Goal: Navigation & Orientation: Find specific page/section

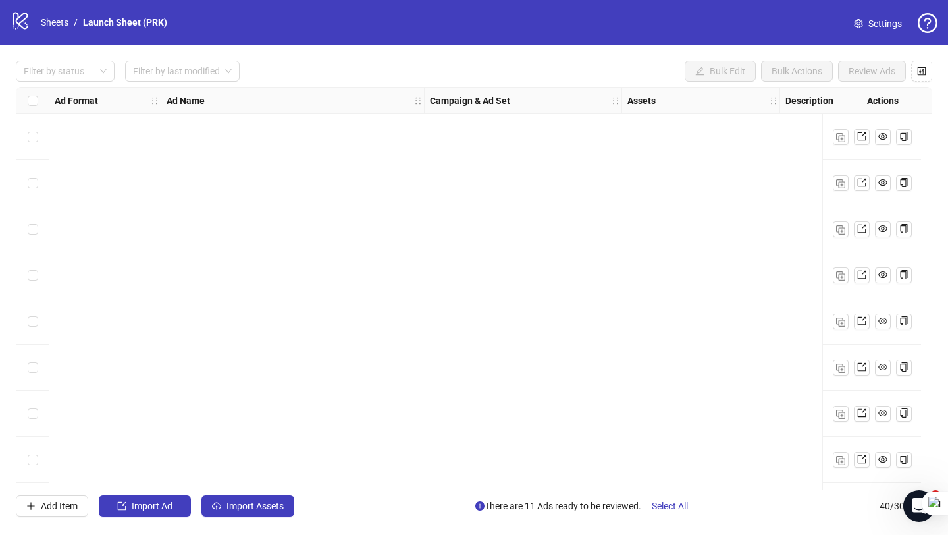
scroll to position [711, 903]
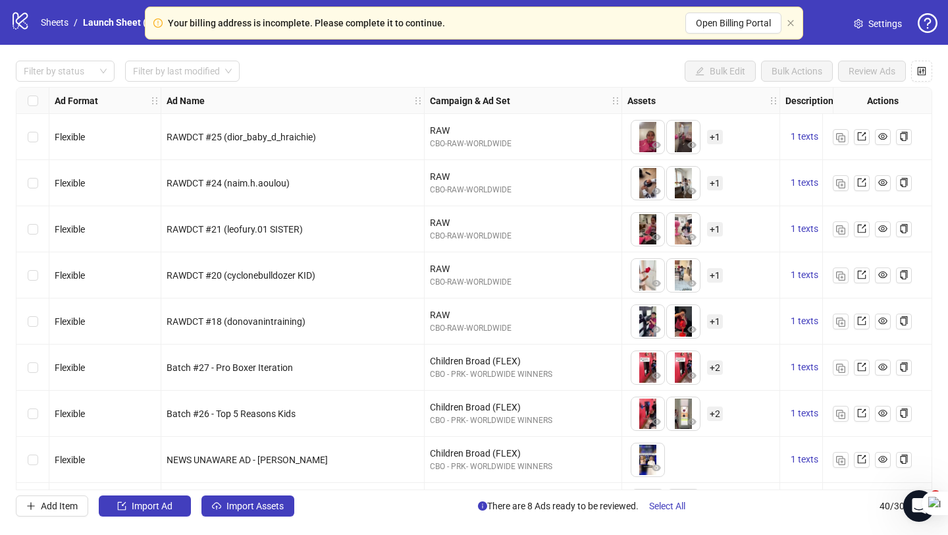
click at [577, 69] on div "Filter by status Filter by last modified Bulk Edit Bulk Actions Review Ads" at bounding box center [474, 71] width 917 height 21
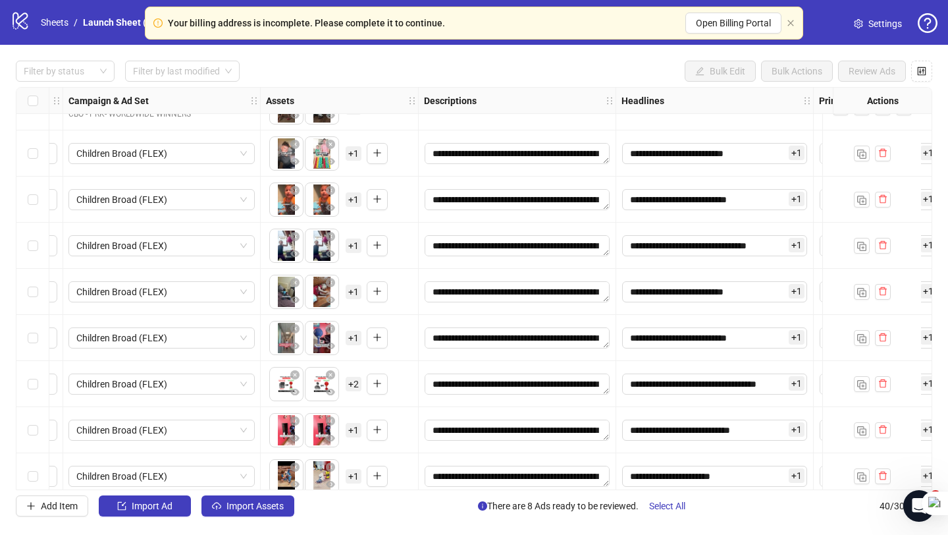
scroll to position [1474, 362]
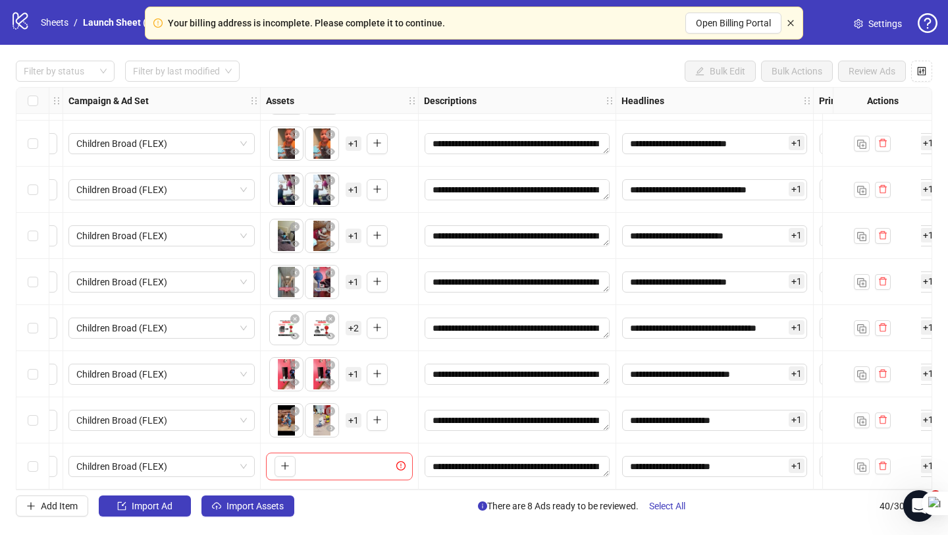
click at [792, 23] on icon "close" at bounding box center [791, 23] width 8 height 8
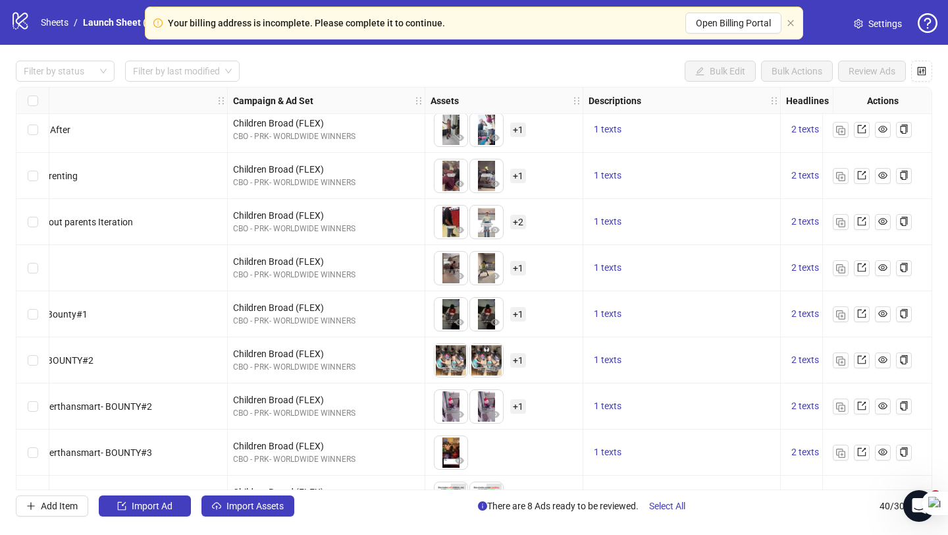
scroll to position [743, 197]
